Goal: Transaction & Acquisition: Purchase product/service

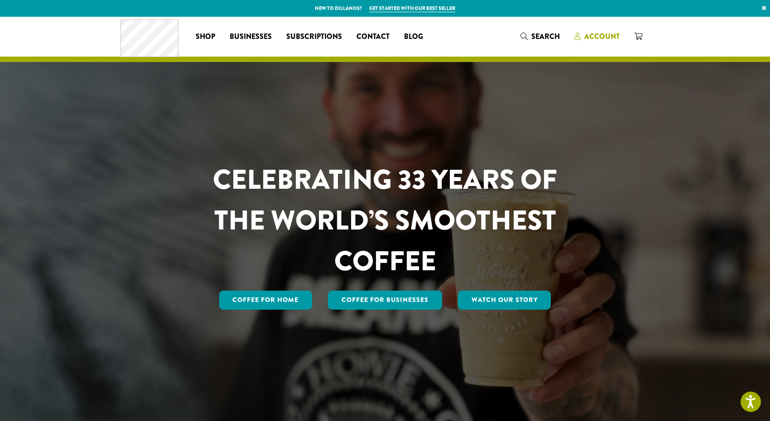
click at [602, 38] on span "Account" at bounding box center [602, 36] width 35 height 10
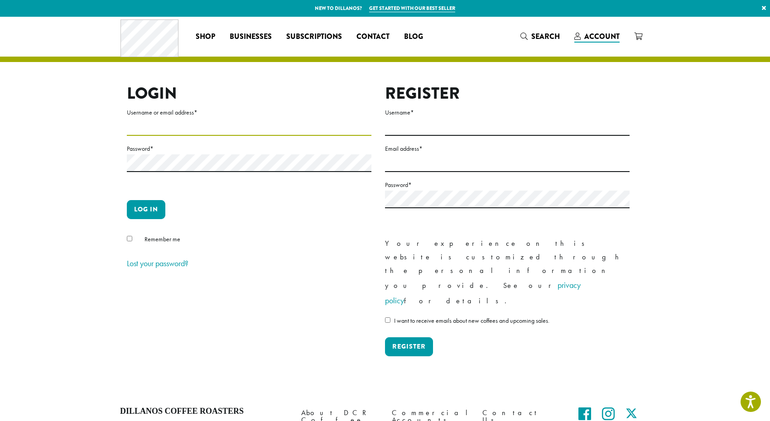
click at [365, 126] on input "Username or email address *" at bounding box center [249, 127] width 245 height 18
click at [272, 126] on input "Username or email address *" at bounding box center [249, 127] width 245 height 18
type input "**********"
click at [147, 207] on button "Log in" at bounding box center [146, 209] width 39 height 19
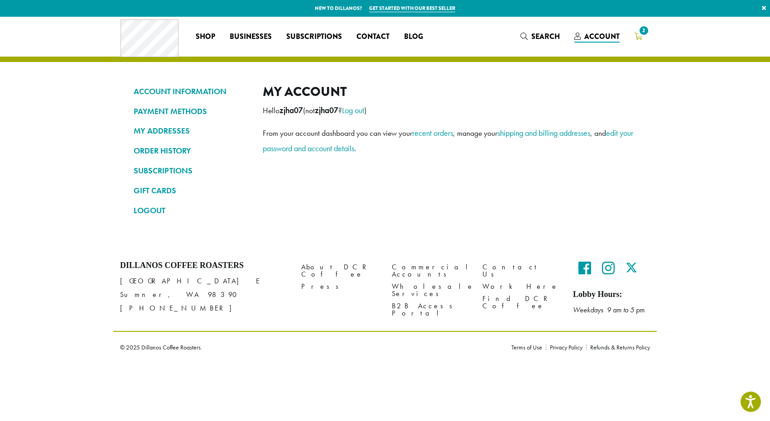
click at [641, 35] on span "2" at bounding box center [644, 30] width 12 height 12
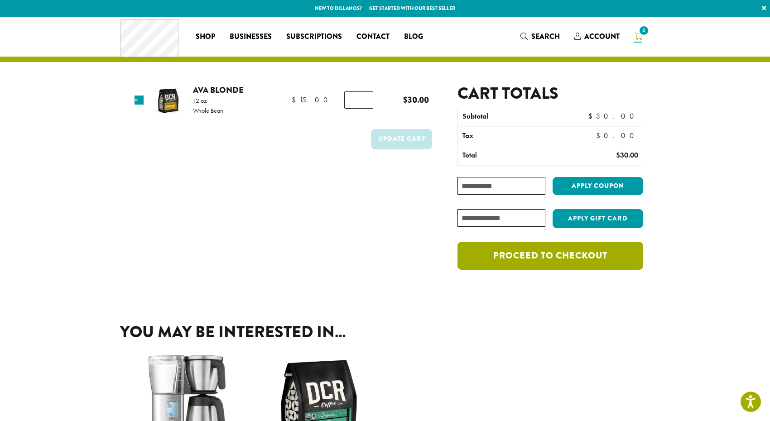
click at [560, 259] on link "Proceed to checkout" at bounding box center [551, 256] width 186 height 28
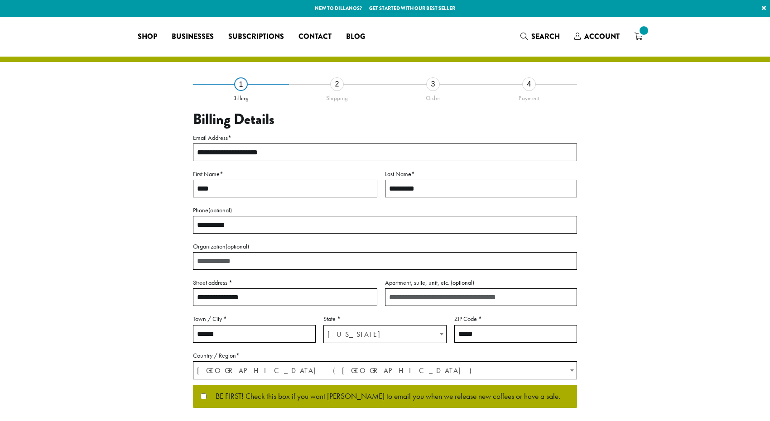
select select "**"
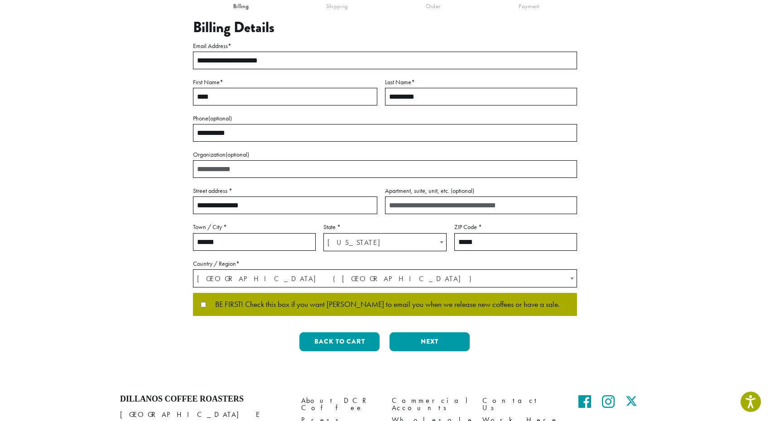
scroll to position [93, 0]
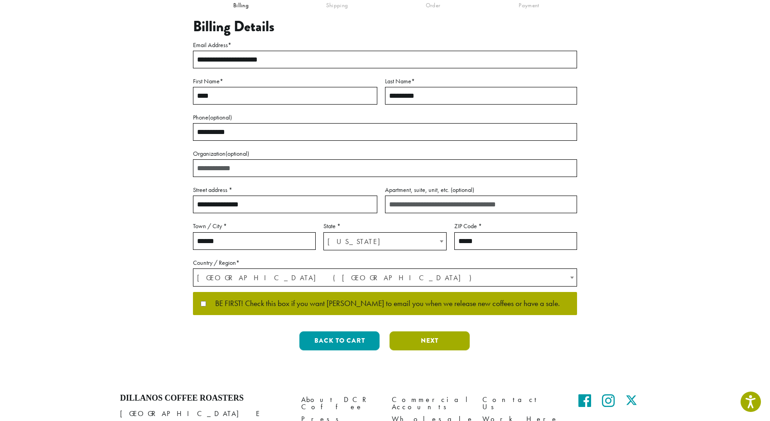
click at [427, 338] on button "Next" at bounding box center [430, 341] width 80 height 19
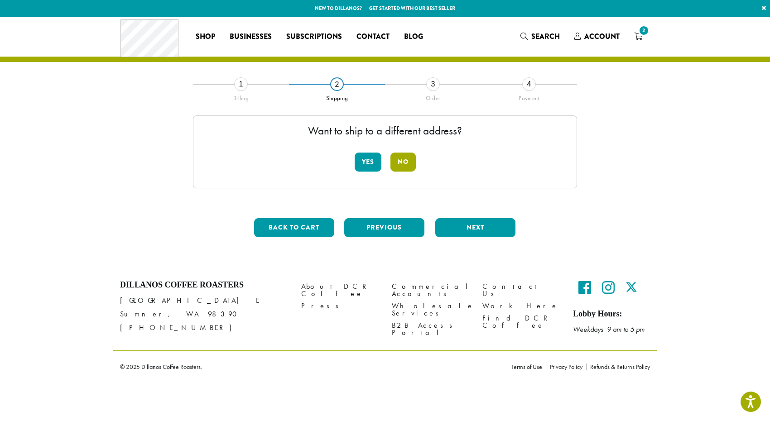
click at [406, 160] on button "No" at bounding box center [403, 162] width 25 height 19
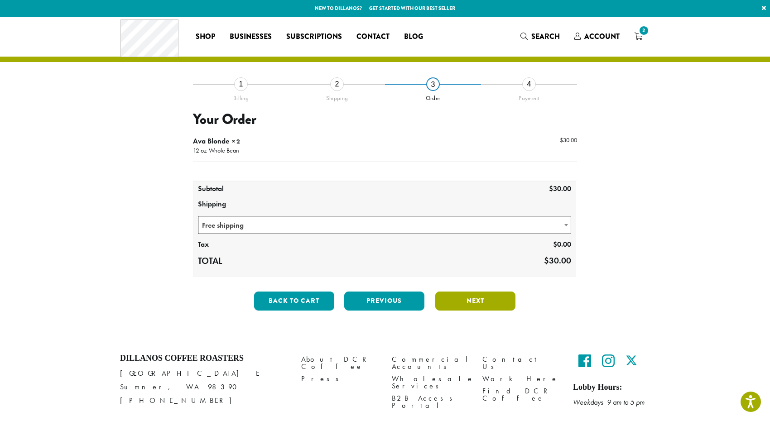
click at [474, 300] on button "Next" at bounding box center [475, 301] width 80 height 19
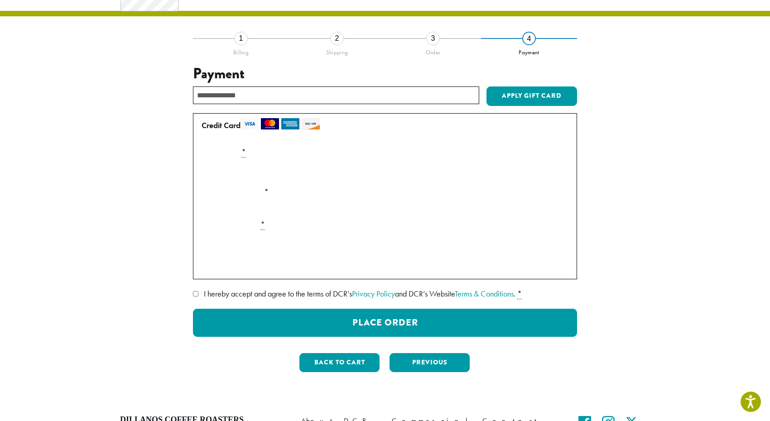
scroll to position [48, 0]
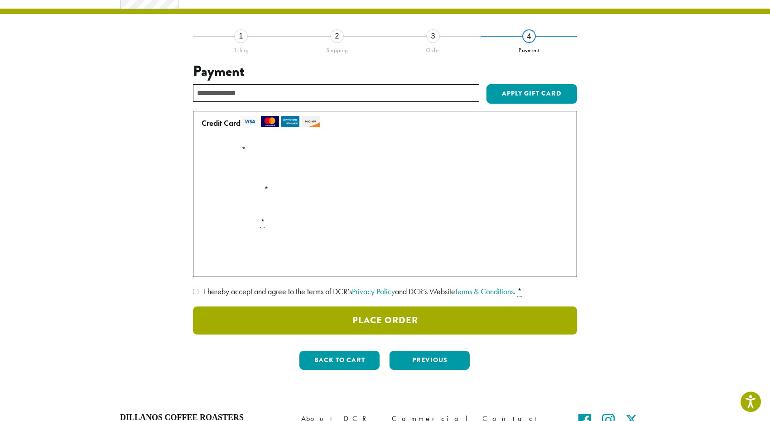
click at [387, 319] on button "Place Order" at bounding box center [385, 321] width 384 height 28
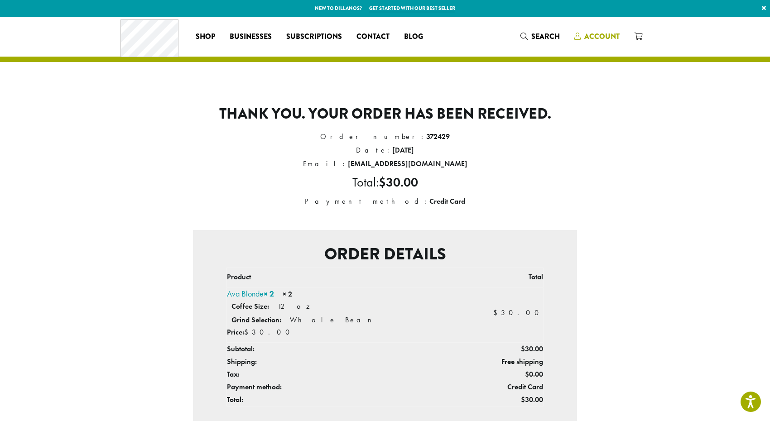
click at [600, 37] on span "Account" at bounding box center [602, 36] width 35 height 10
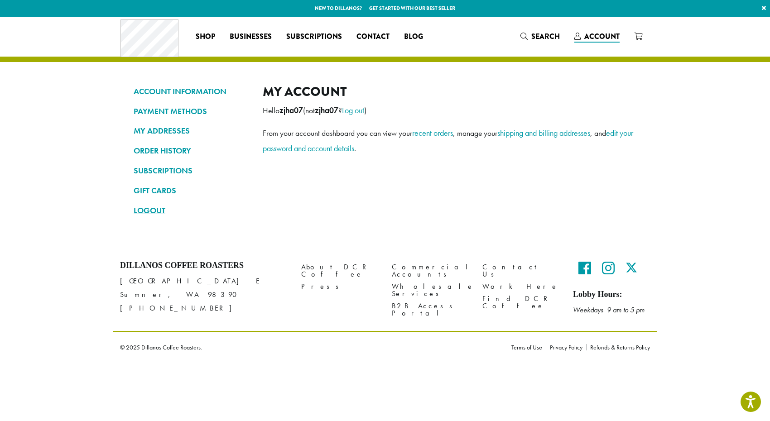
click at [153, 208] on link "LOGOUT" at bounding box center [192, 210] width 116 height 15
